Goal: Check status: Check status

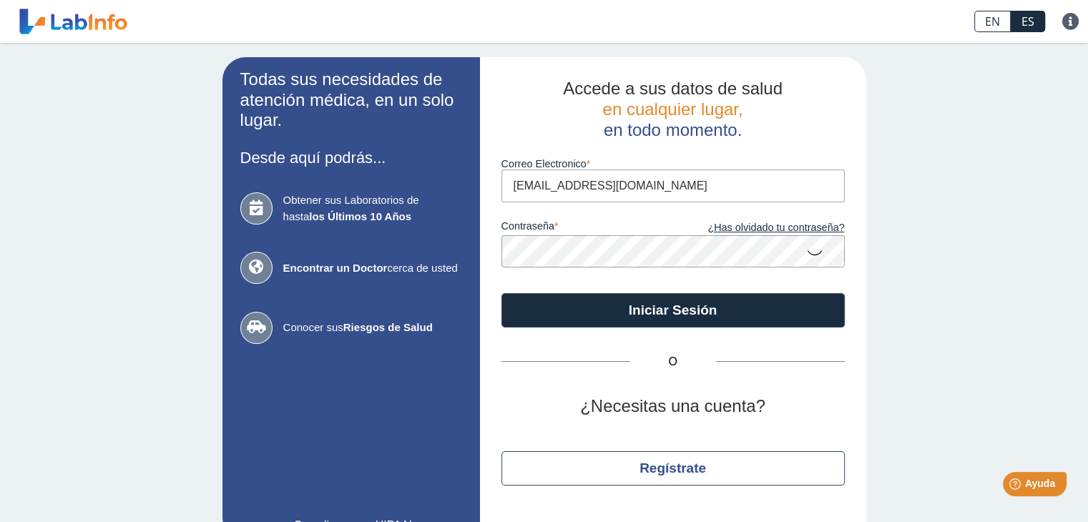
type input "[EMAIL_ADDRESS][DOMAIN_NAME]"
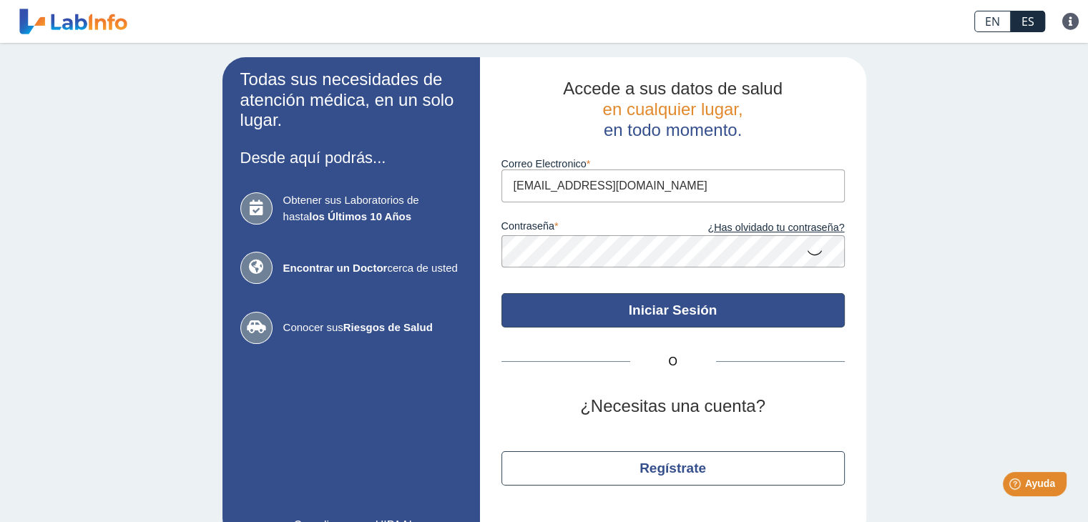
click at [607, 304] on button "Iniciar Sesión" at bounding box center [672, 310] width 343 height 34
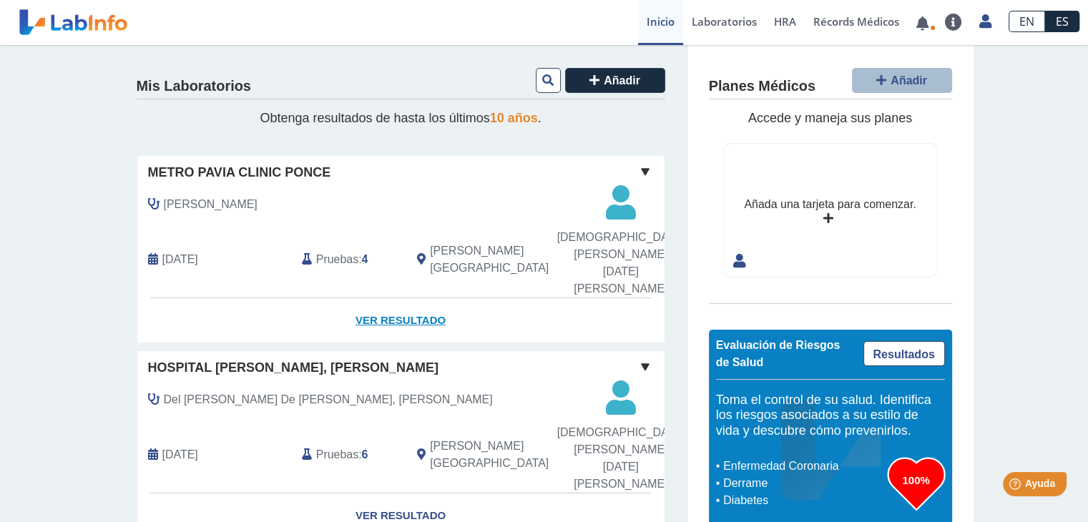
click at [367, 298] on link "Ver Resultado" at bounding box center [400, 320] width 527 height 45
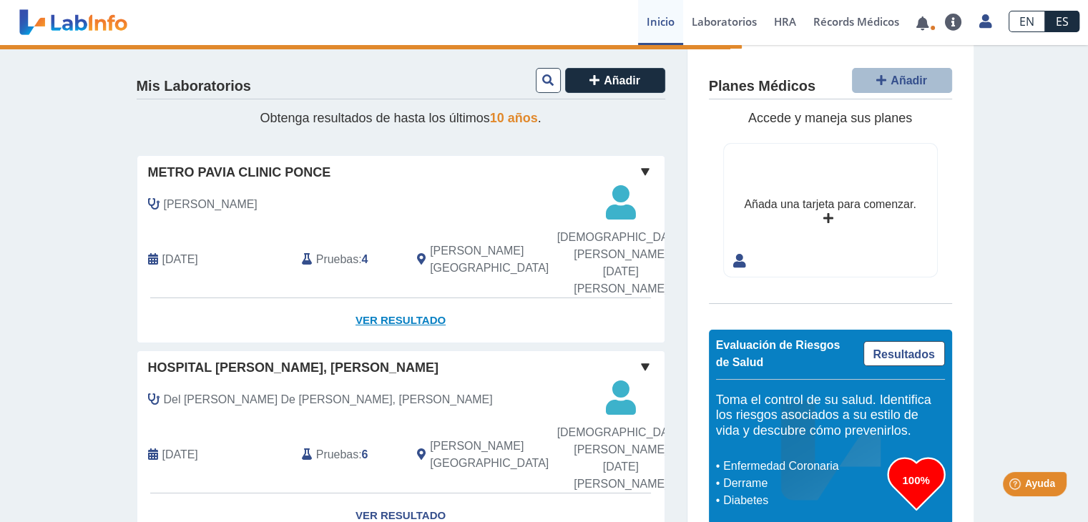
click at [430, 303] on link "Ver Resultado" at bounding box center [400, 320] width 527 height 45
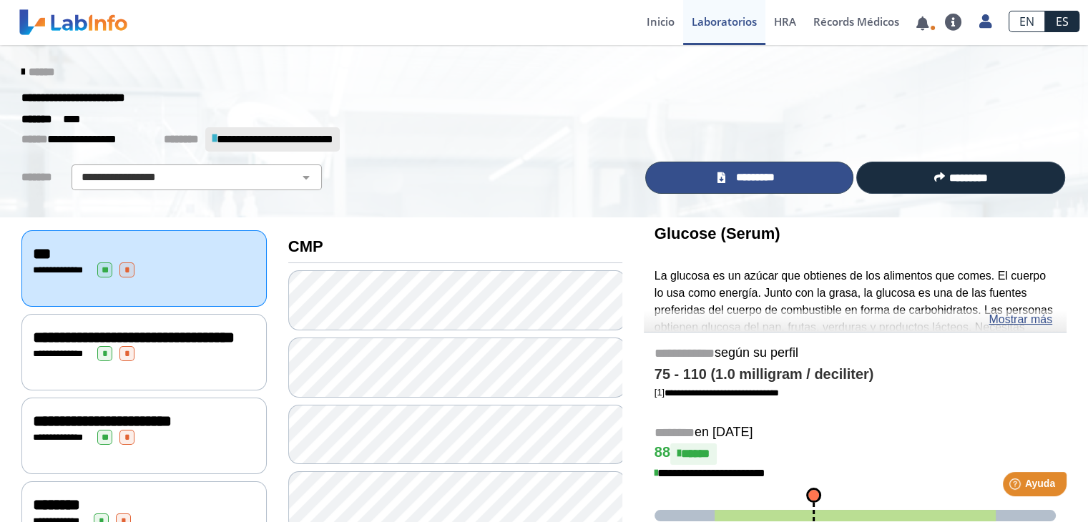
click at [787, 185] on link "*********" at bounding box center [749, 178] width 209 height 32
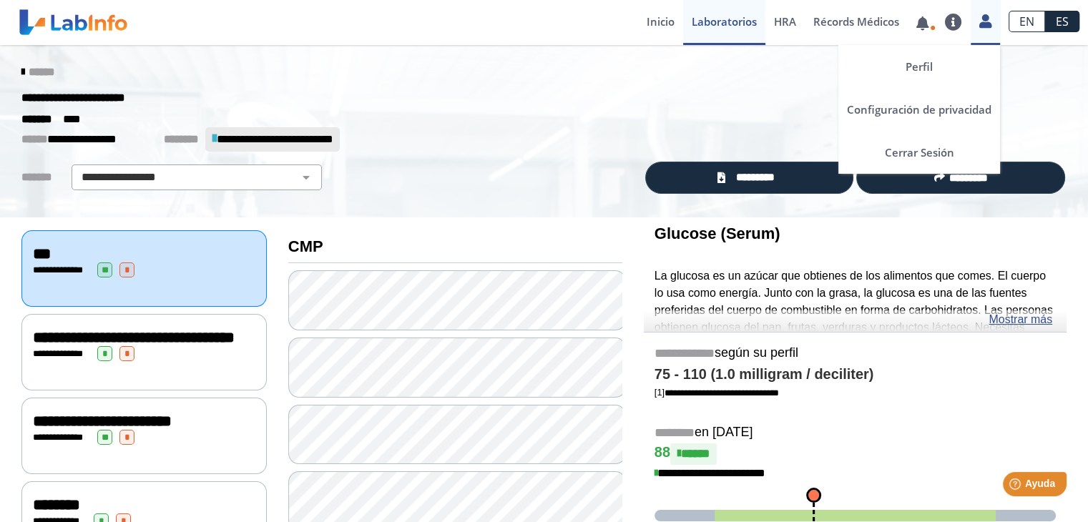
click at [991, 20] on icon at bounding box center [985, 21] width 12 height 11
click at [936, 143] on link "Cerrar Sesión" at bounding box center [919, 152] width 162 height 43
